Goal: Navigation & Orientation: Understand site structure

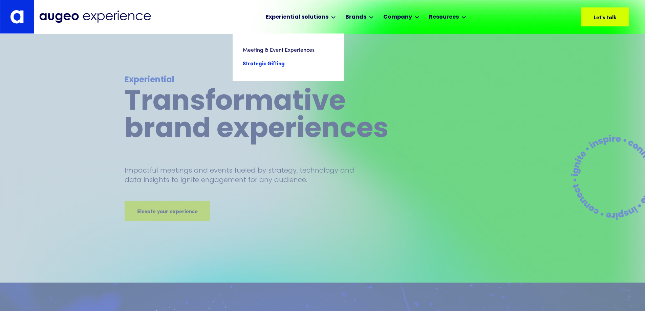
click at [253, 61] on link "Strategic Gifting" at bounding box center [288, 64] width 91 height 14
click at [267, 65] on link "Strategic Gifting" at bounding box center [288, 64] width 91 height 14
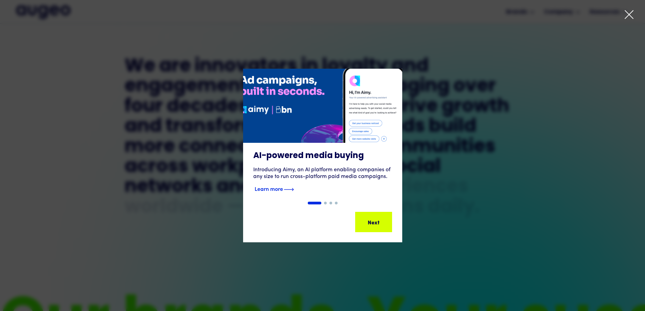
scroll to position [341, 0]
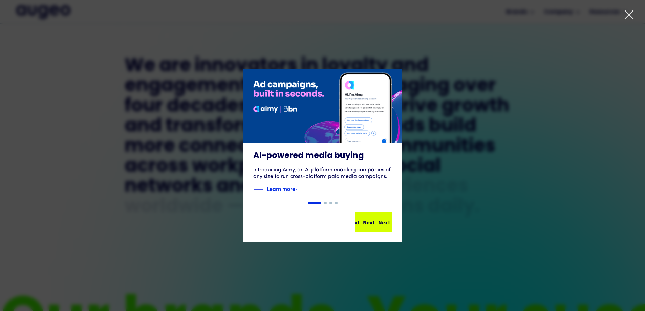
click at [369, 218] on div "Next" at bounding box center [369, 222] width 12 height 8
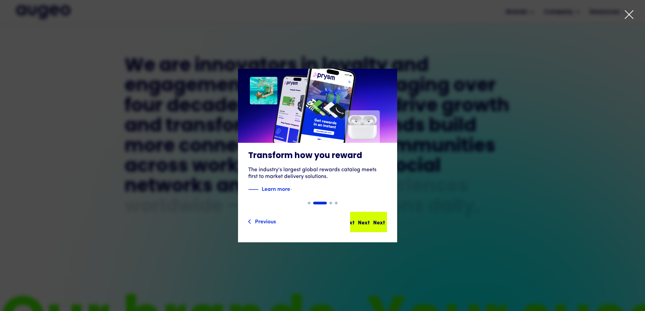
click at [374, 224] on div "Next" at bounding box center [379, 222] width 12 height 8
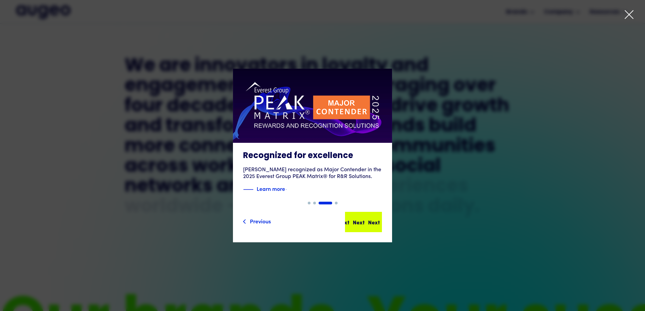
click at [367, 224] on div "Next Next Next Next" at bounding box center [366, 222] width 61 height 8
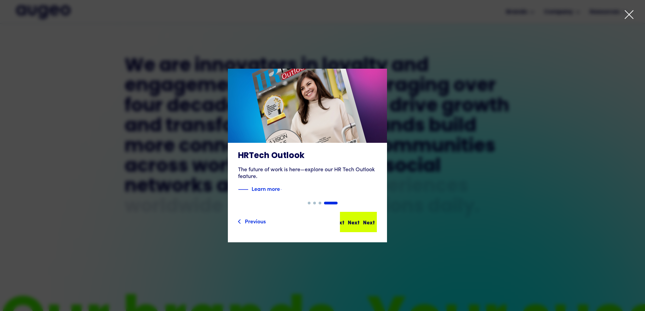
click at [372, 221] on div "Next Next Next Next" at bounding box center [355, 222] width 61 height 8
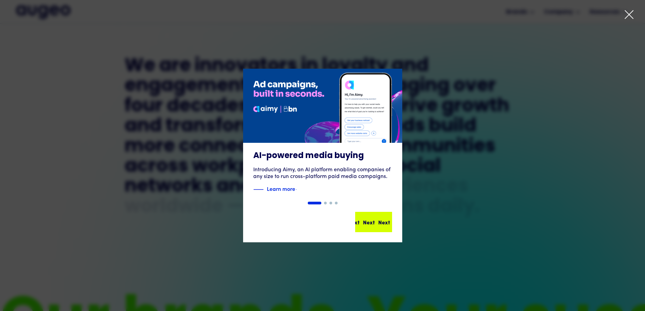
click at [372, 221] on div "Next Next Next Next" at bounding box center [375, 222] width 61 height 8
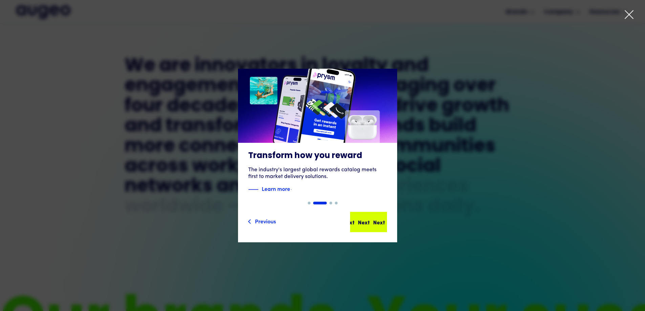
click at [372, 214] on div "Next Next Next Next" at bounding box center [369, 222] width 36 height 19
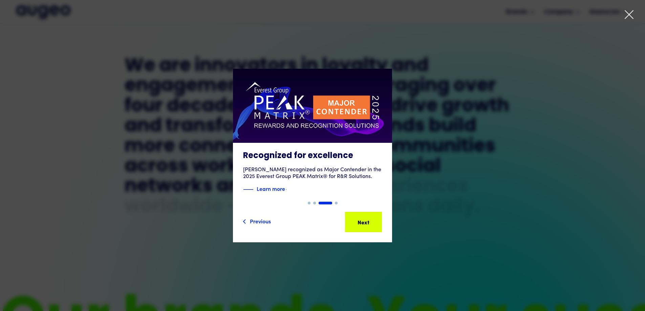
click at [629, 12] on icon at bounding box center [629, 14] width 10 height 10
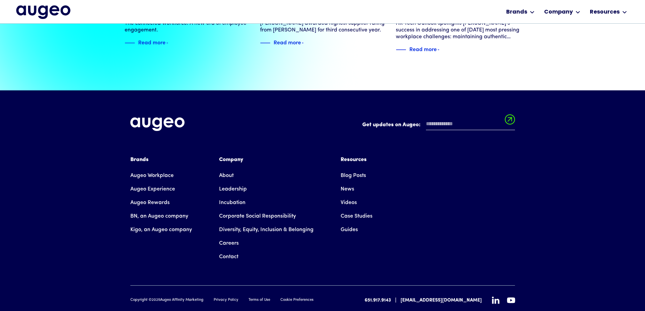
scroll to position [1549, 0]
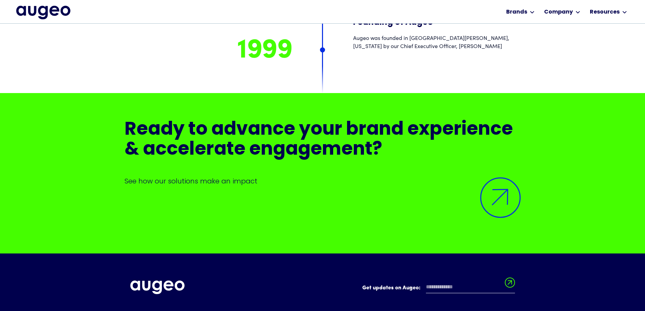
scroll to position [5502, 0]
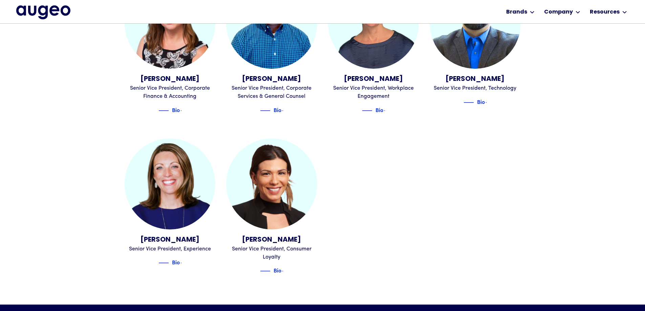
scroll to position [785, 0]
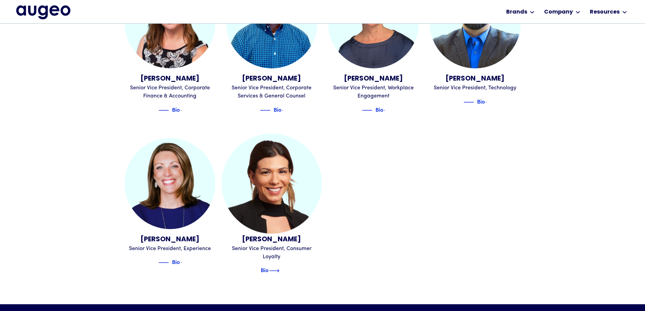
click at [276, 267] on img at bounding box center [274, 271] width 10 height 8
